Goal: Navigation & Orientation: Find specific page/section

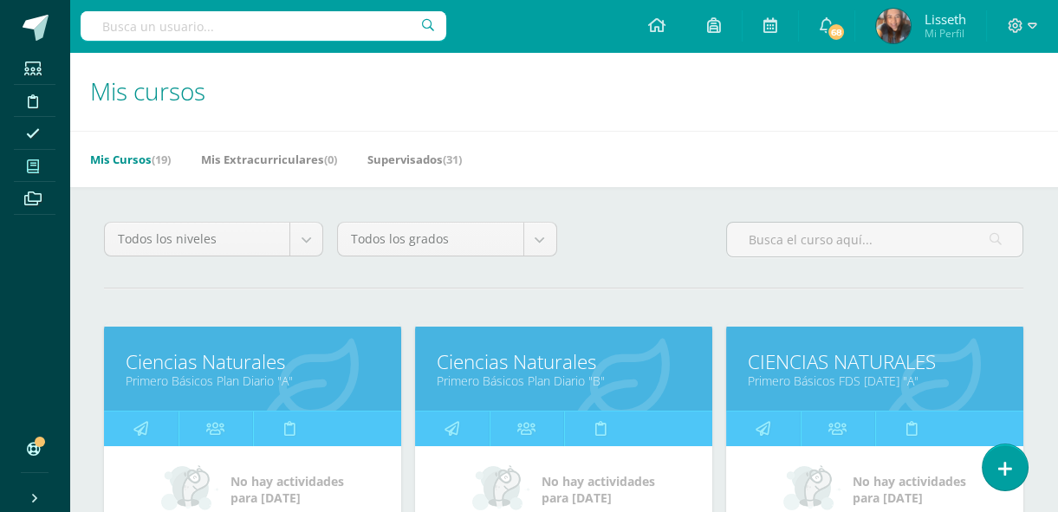
click at [298, 372] on link "Primero Básicos Plan Diario "A"" at bounding box center [253, 380] width 254 height 16
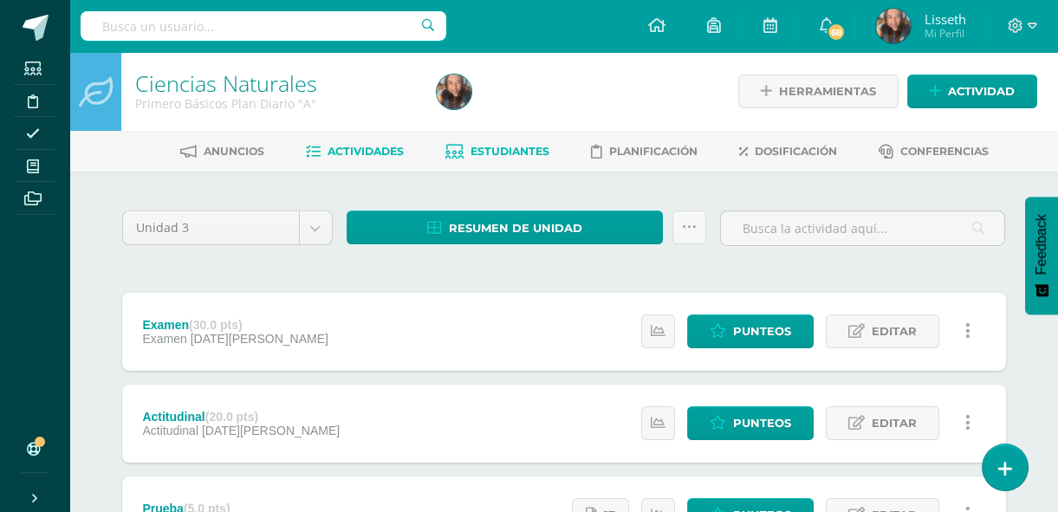
click at [506, 152] on span "Estudiantes" at bounding box center [509, 151] width 79 height 13
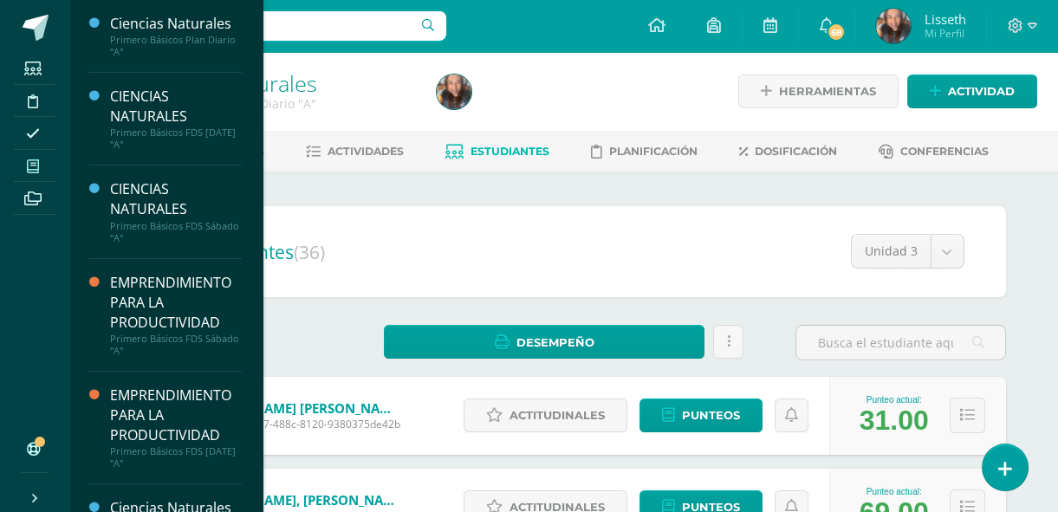
click at [27, 168] on icon at bounding box center [33, 166] width 12 height 14
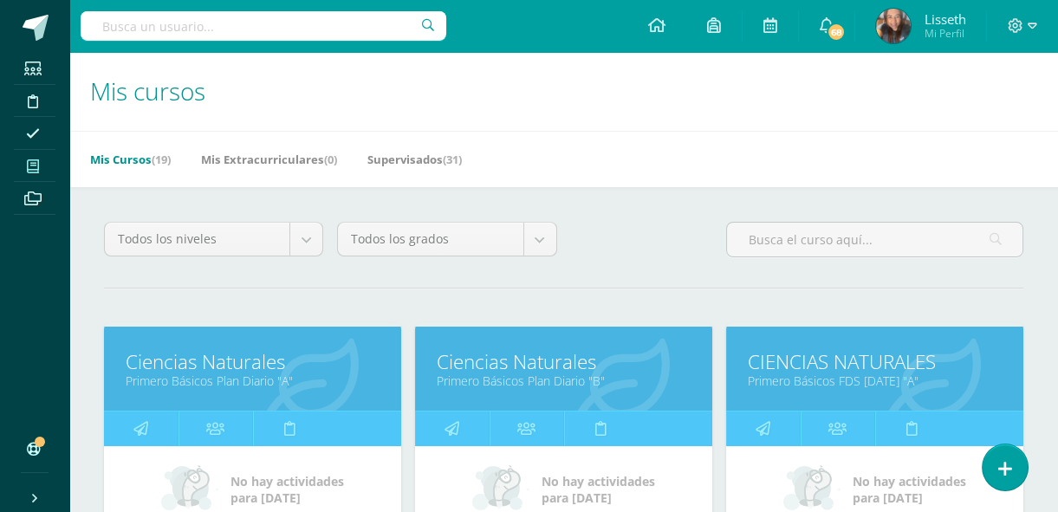
click at [660, 352] on link "Ciencias Naturales" at bounding box center [564, 361] width 254 height 27
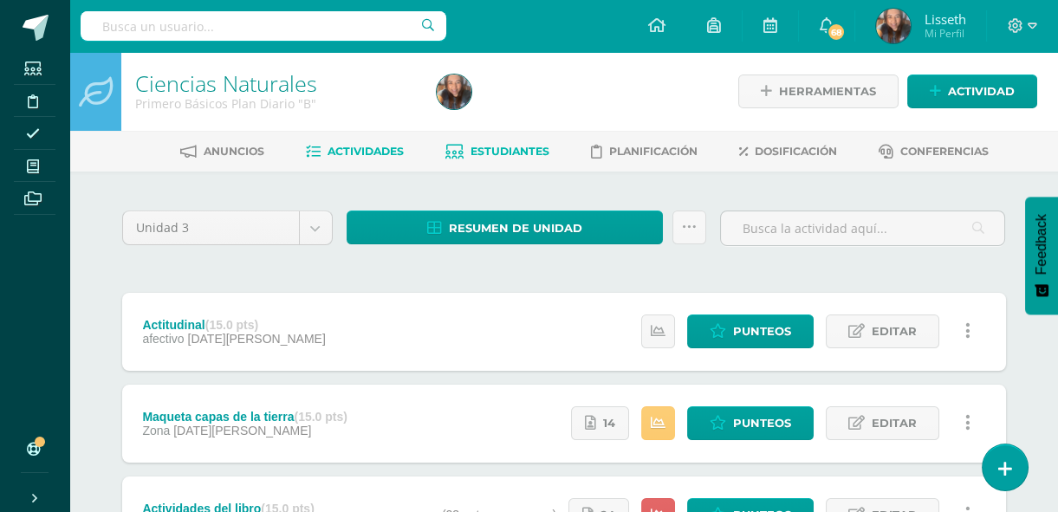
click at [502, 155] on span "Estudiantes" at bounding box center [509, 151] width 79 height 13
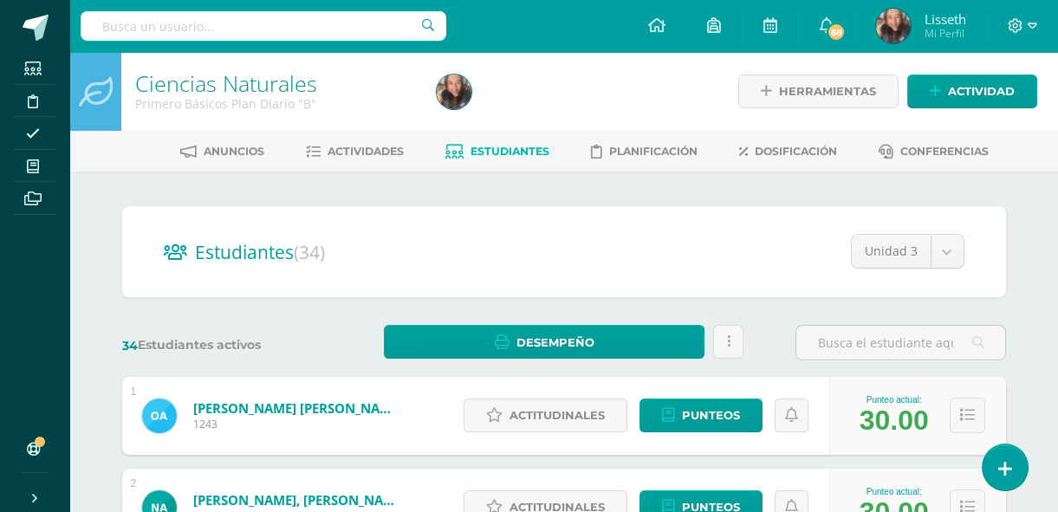
click at [502, 155] on span "Estudiantes" at bounding box center [509, 151] width 79 height 13
drag, startPoint x: 0, startPoint y: 0, endPoint x: 502, endPoint y: 155, distance: 525.8
click at [502, 155] on span "Estudiantes" at bounding box center [509, 151] width 79 height 13
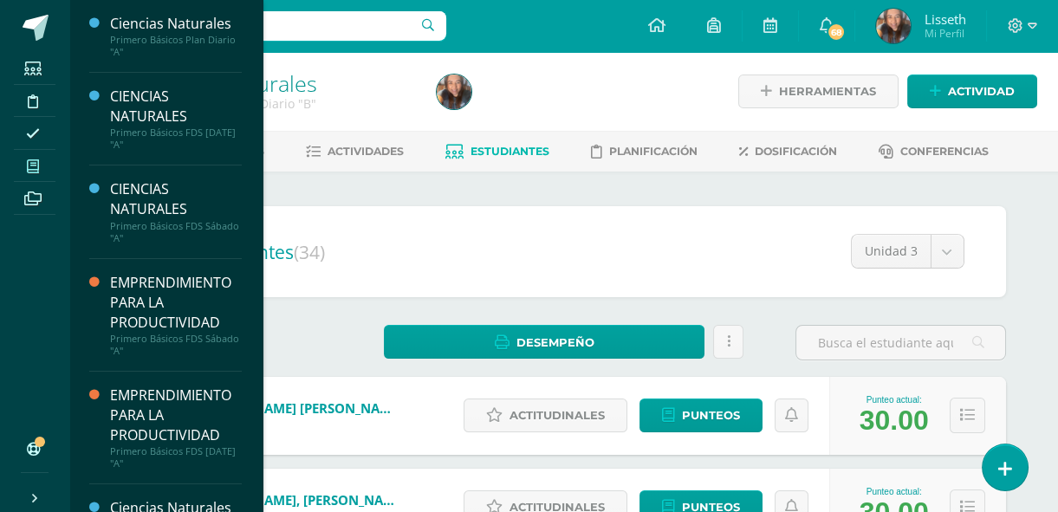
click at [32, 165] on icon at bounding box center [33, 166] width 12 height 14
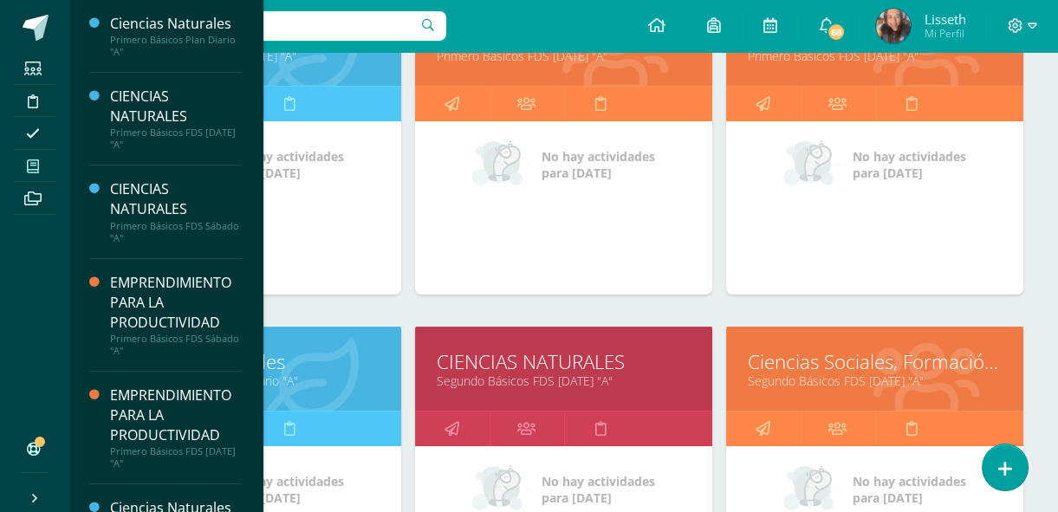
scroll to position [670, 0]
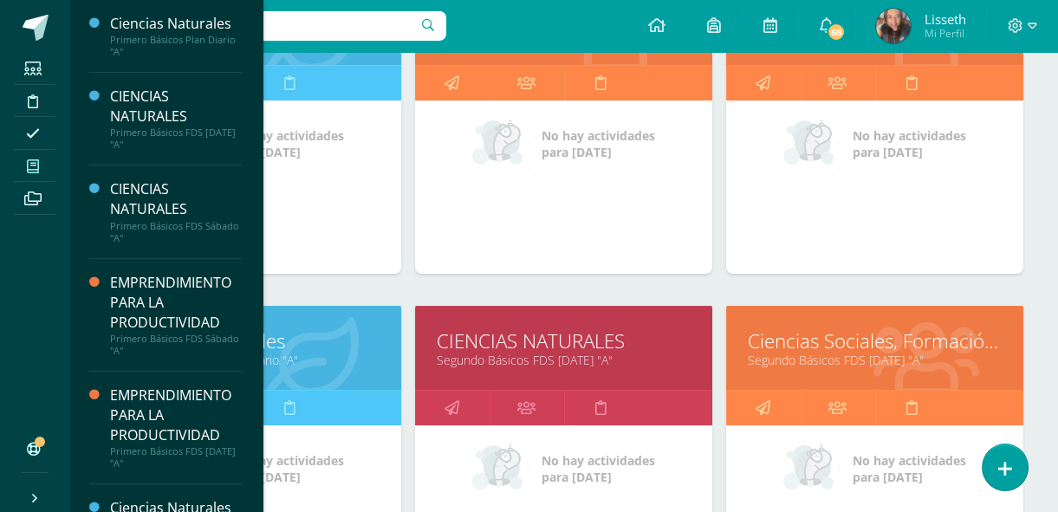
click at [345, 323] on icon at bounding box center [309, 358] width 95 height 85
click at [311, 334] on link "Ciencias Naturales" at bounding box center [253, 340] width 254 height 27
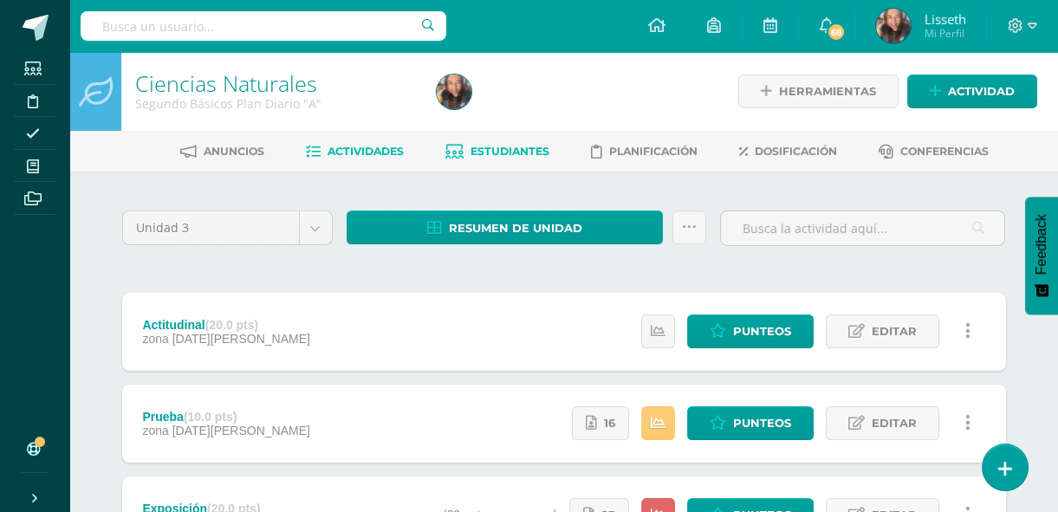
click at [512, 154] on span "Estudiantes" at bounding box center [509, 151] width 79 height 13
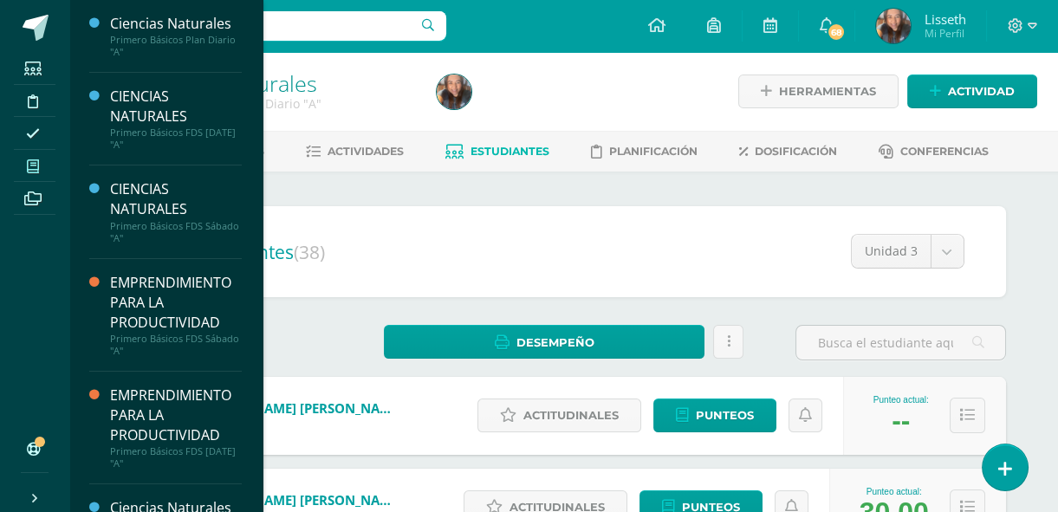
click at [31, 167] on icon at bounding box center [33, 166] width 12 height 14
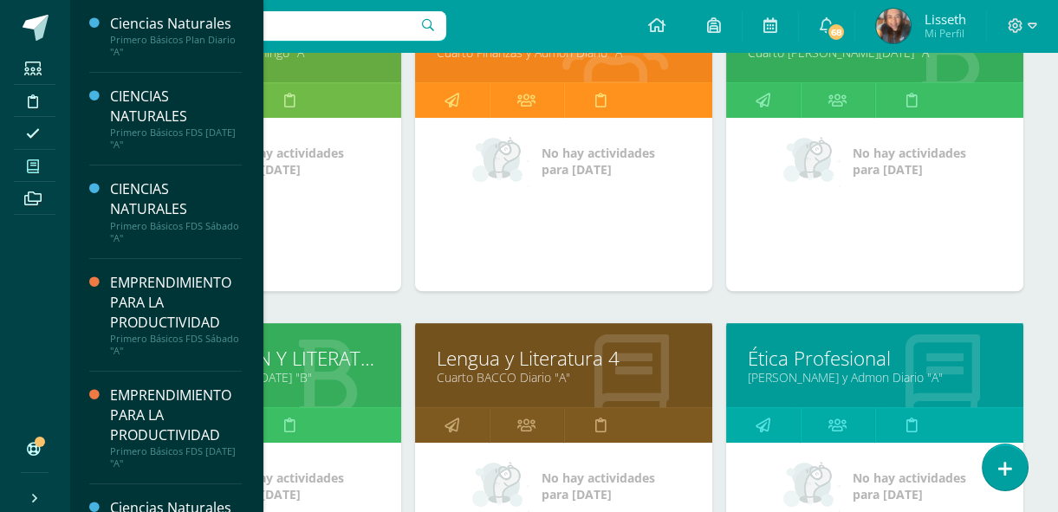
scroll to position [1637, 0]
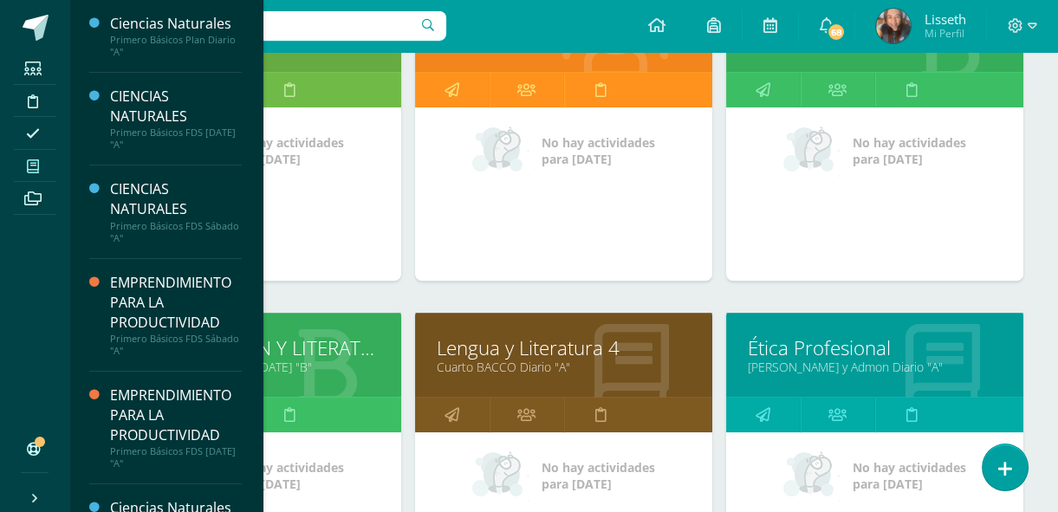
click at [658, 348] on link "Lengua y Literatura 4" at bounding box center [564, 347] width 254 height 27
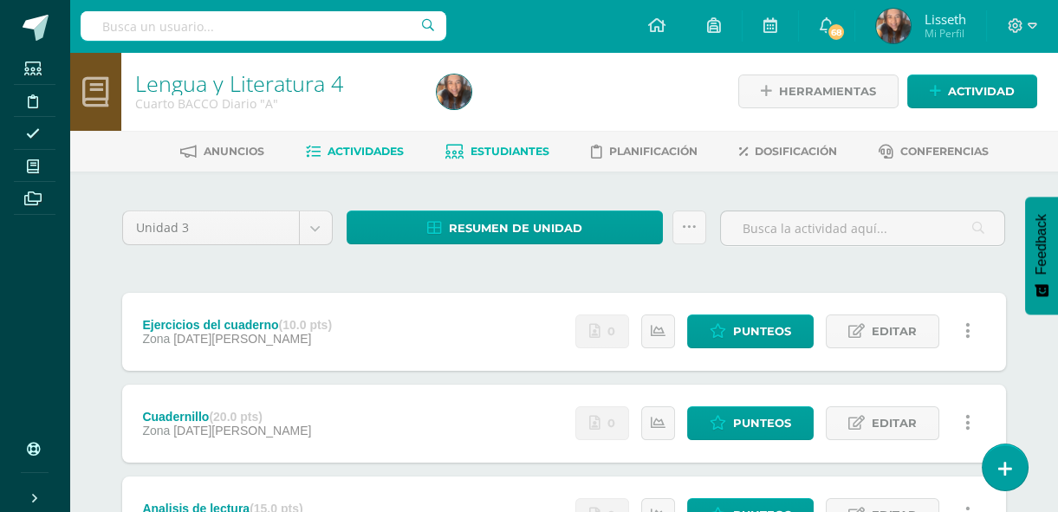
click at [516, 156] on span "Estudiantes" at bounding box center [509, 151] width 79 height 13
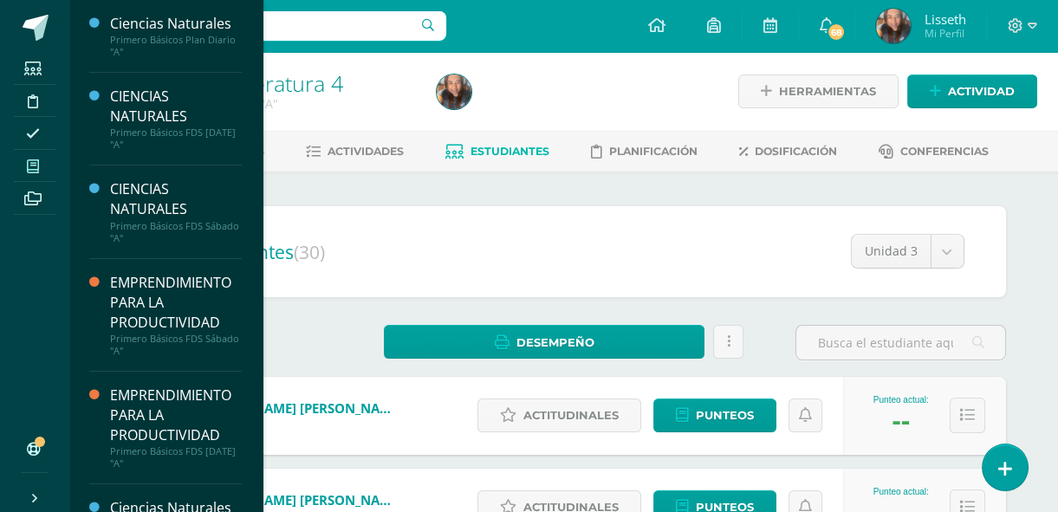
click at [36, 169] on icon at bounding box center [33, 166] width 12 height 14
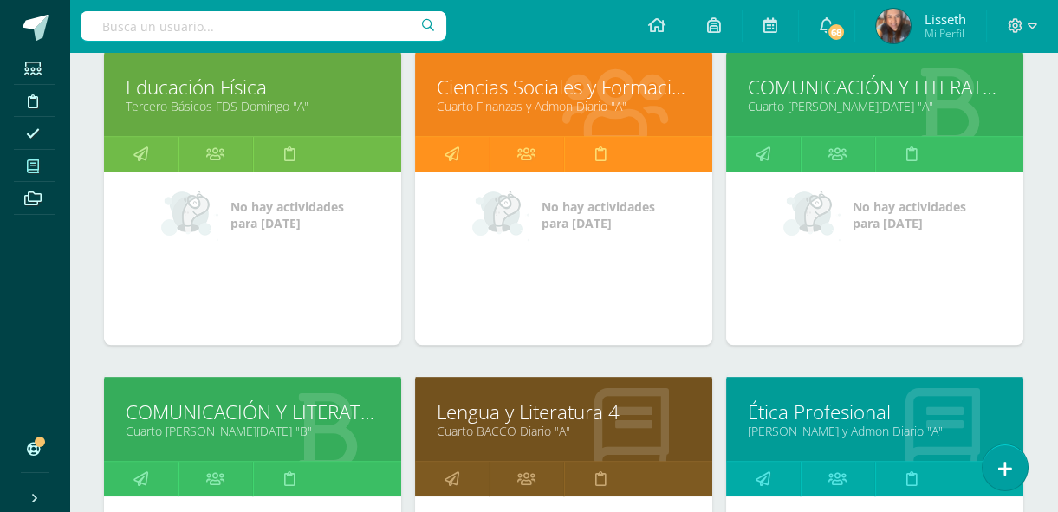
scroll to position [1574, 0]
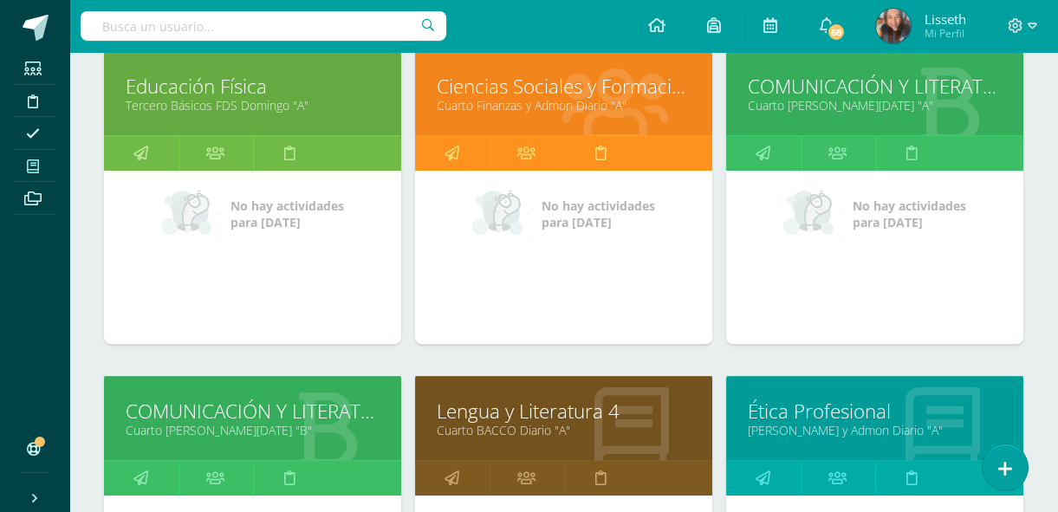
click at [906, 412] on link "Ética Profesional" at bounding box center [875, 411] width 254 height 27
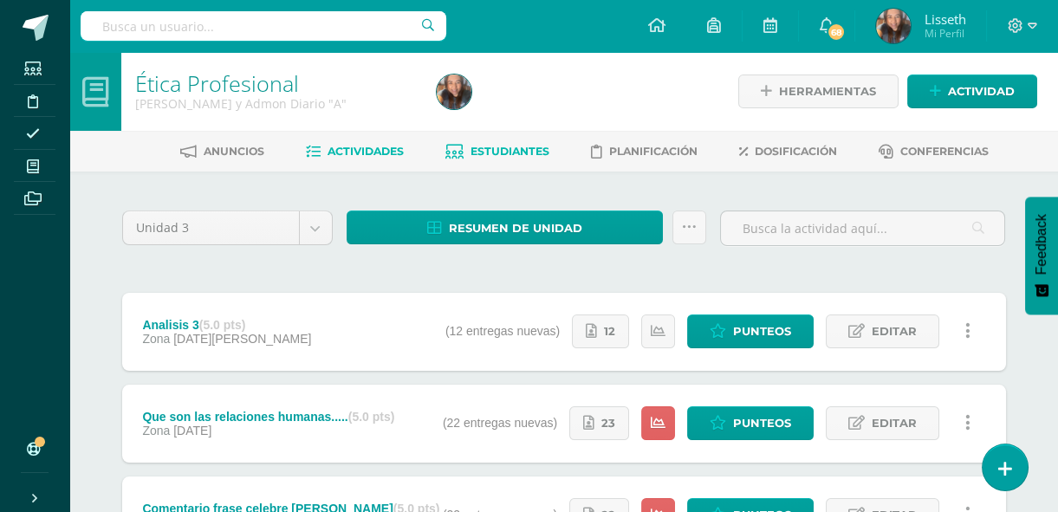
click at [524, 158] on link "Estudiantes" at bounding box center [497, 152] width 104 height 28
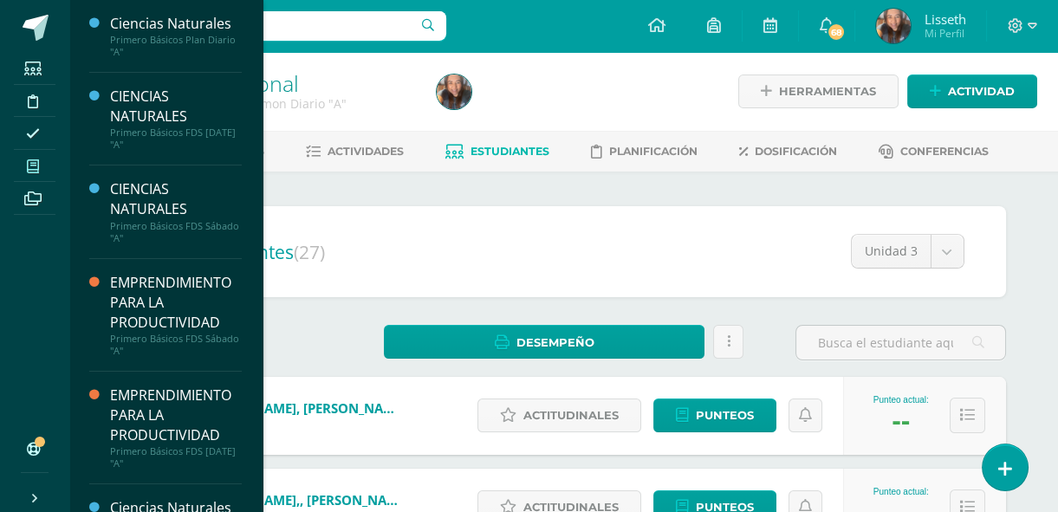
click at [41, 166] on span at bounding box center [33, 165] width 39 height 23
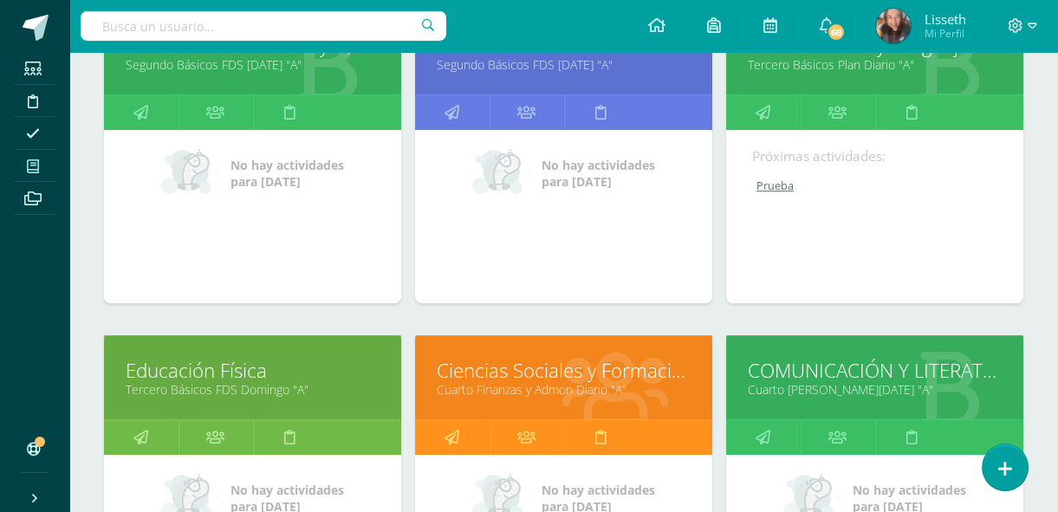
scroll to position [1291, 0]
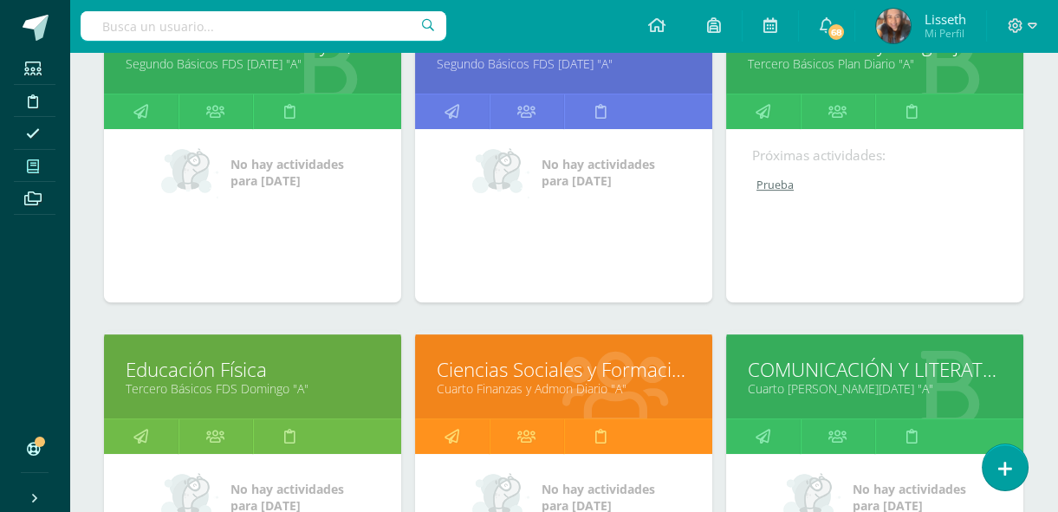
click at [625, 363] on link "Ciencias Sociales y Formación Ciudadana" at bounding box center [564, 369] width 254 height 27
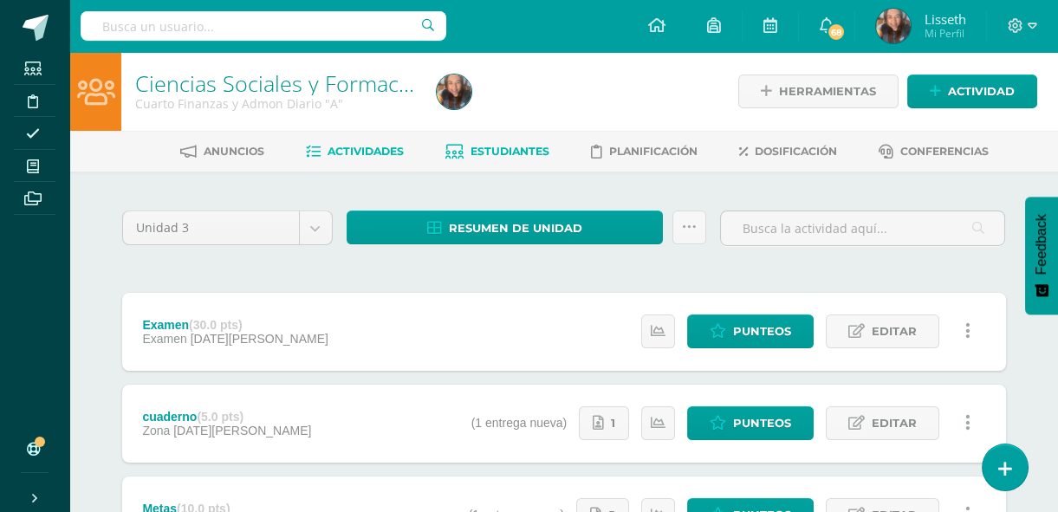
click at [502, 147] on span "Estudiantes" at bounding box center [509, 151] width 79 height 13
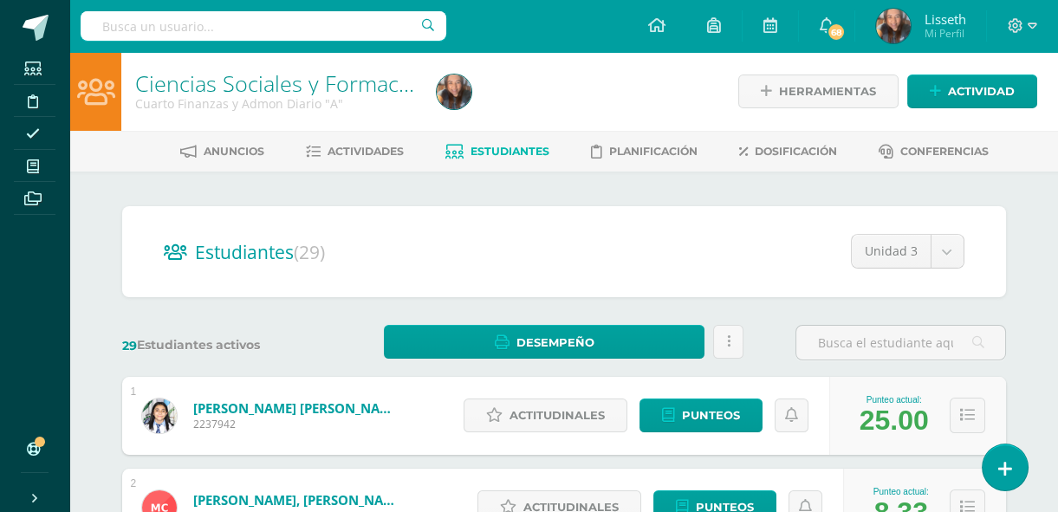
scroll to position [31, 0]
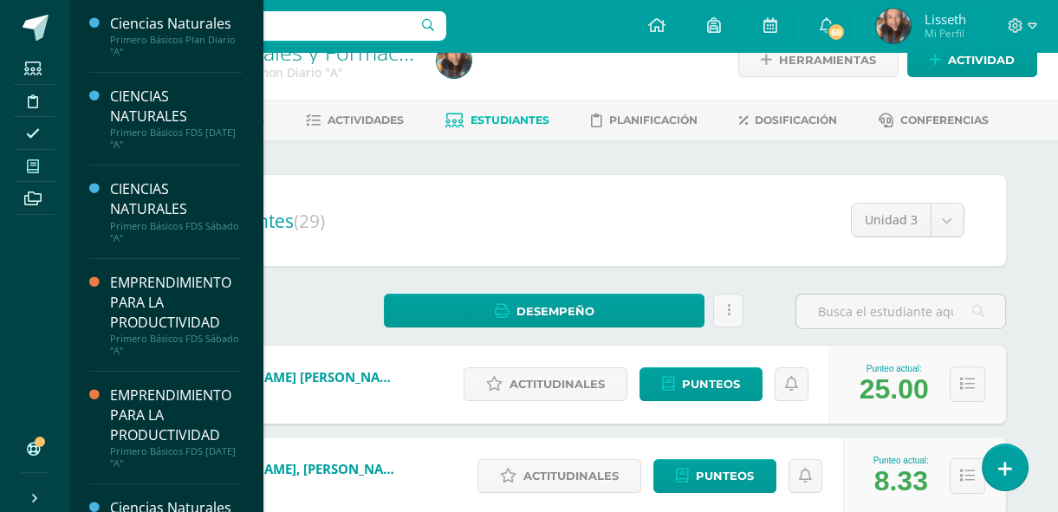
click at [36, 165] on icon at bounding box center [33, 166] width 12 height 14
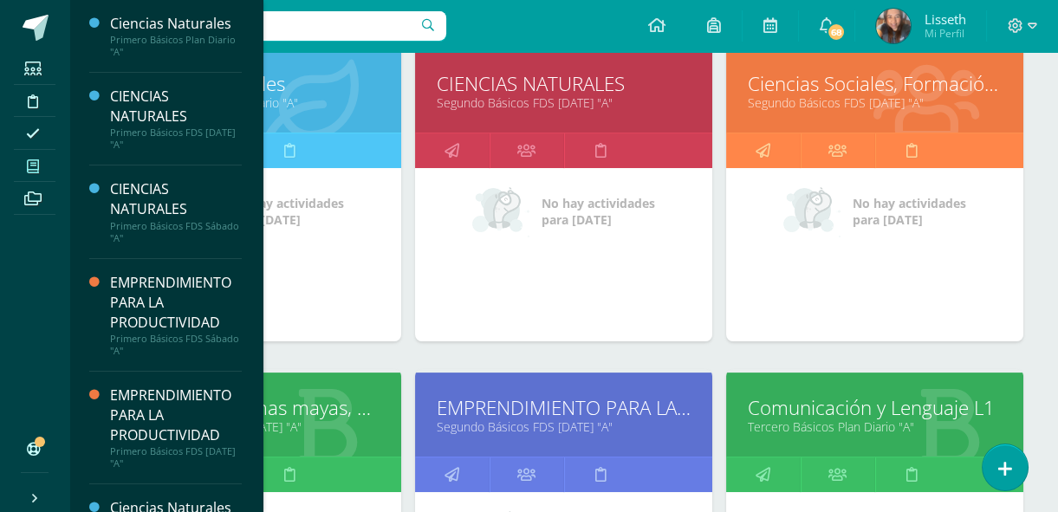
scroll to position [934, 0]
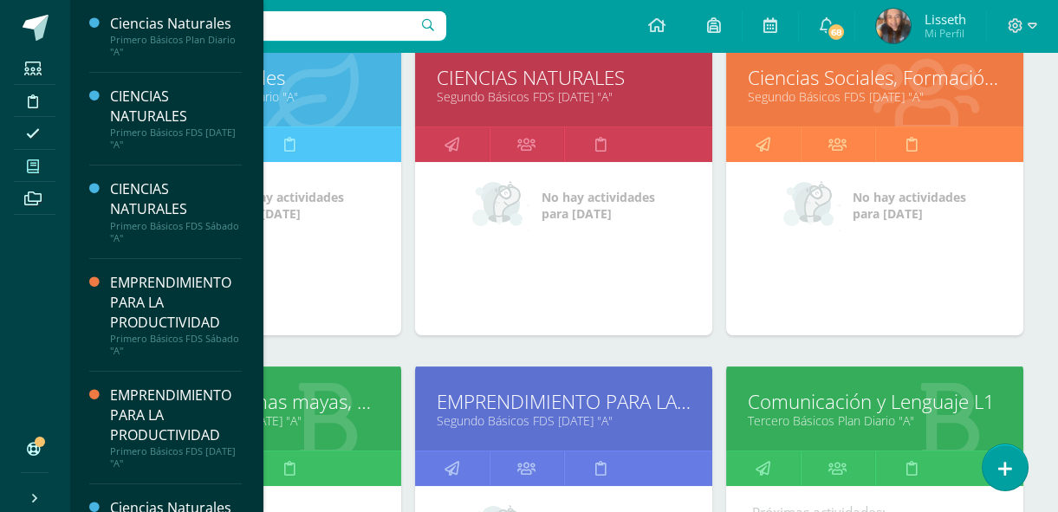
click at [887, 406] on link "Comunicación y Lenguaje L1" at bounding box center [875, 401] width 254 height 27
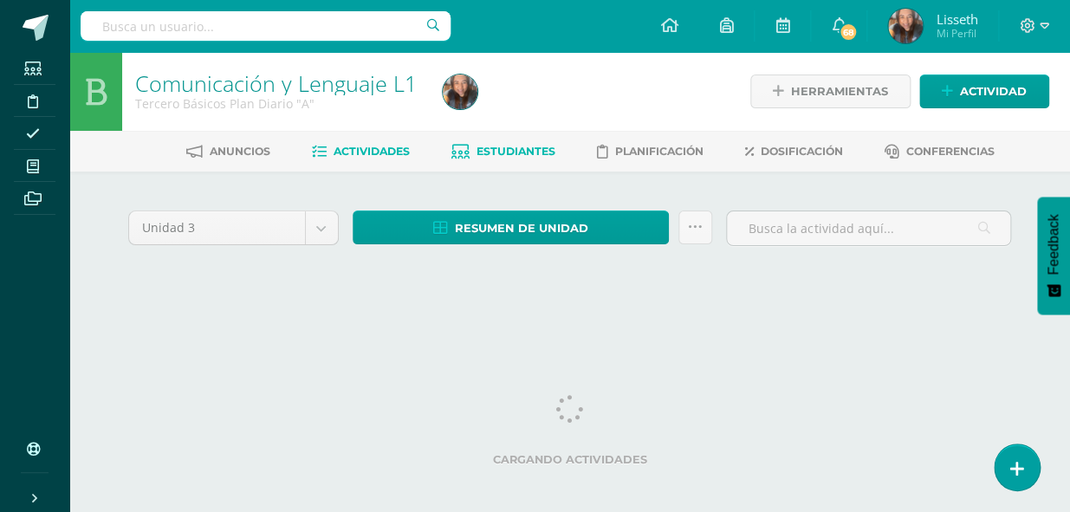
click at [521, 145] on span "Estudiantes" at bounding box center [515, 151] width 79 height 13
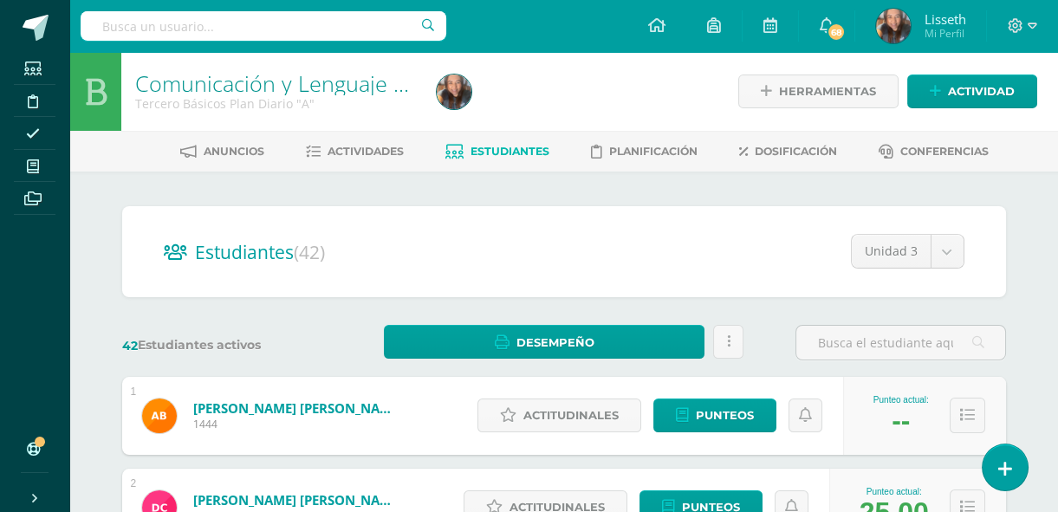
click at [552, 165] on div "Anuncios Actividades Estudiantes Planificación Dosificación Conferencias" at bounding box center [584, 151] width 1030 height 41
